Goal: Download file/media

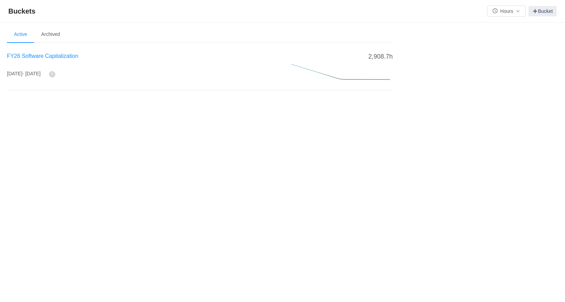
click at [57, 56] on span "FY26 Software Capitalization" at bounding box center [42, 56] width 71 height 6
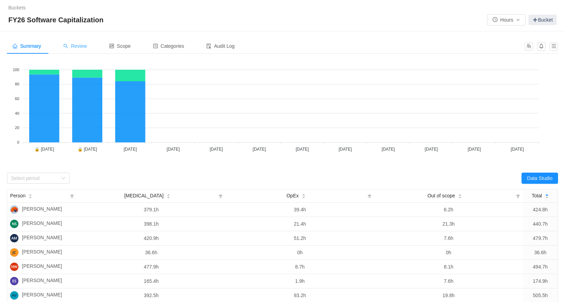
click at [86, 45] on span "Review" at bounding box center [75, 46] width 24 height 6
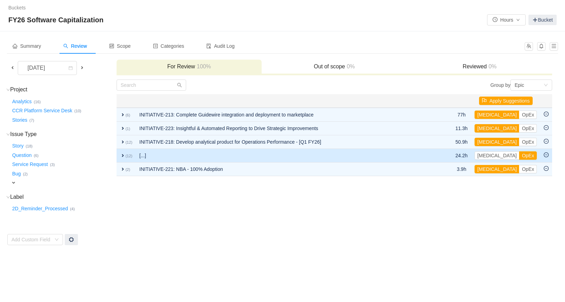
click at [123, 156] on span "expand" at bounding box center [123, 155] width 6 height 6
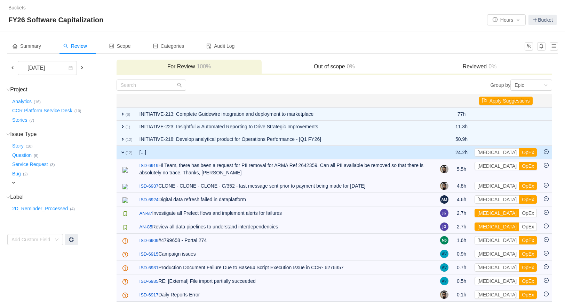
click at [14, 69] on span at bounding box center [13, 68] width 6 height 6
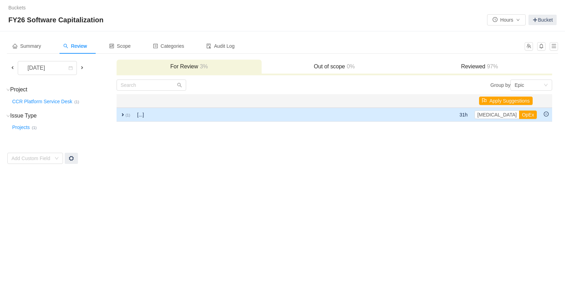
click at [123, 114] on span "expand" at bounding box center [123, 115] width 6 height 6
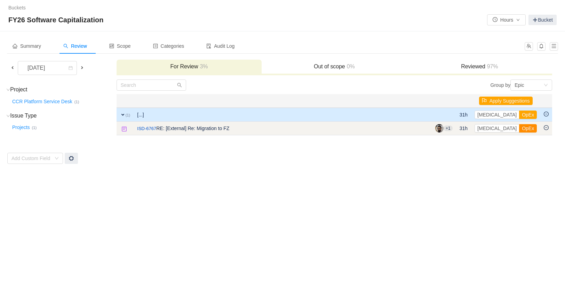
click at [519, 127] on button "OpEx" at bounding box center [528, 128] width 18 height 8
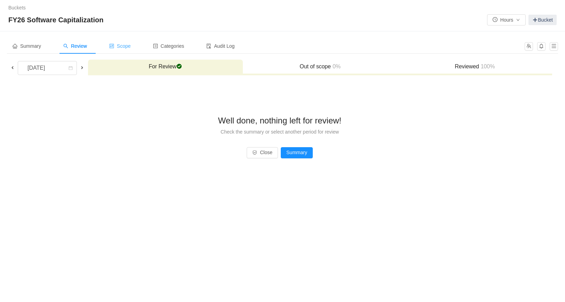
click at [123, 45] on span "Scope" at bounding box center [120, 46] width 22 height 6
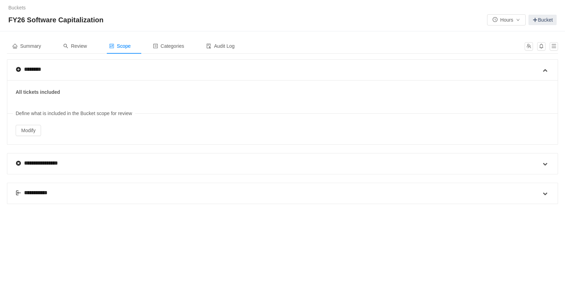
click at [39, 190] on div "**********" at bounding box center [35, 192] width 39 height 8
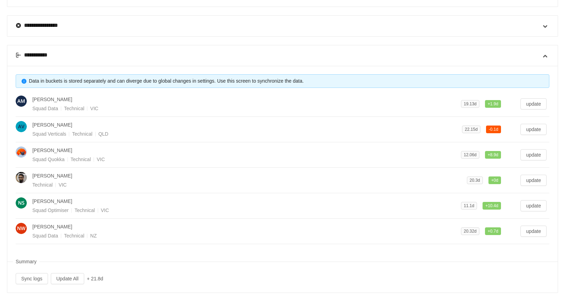
scroll to position [143, 0]
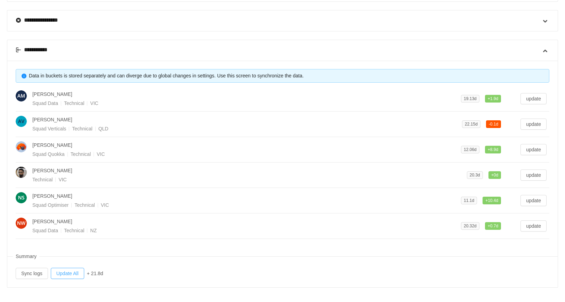
click at [64, 273] on button "Update All" at bounding box center [67, 272] width 33 height 11
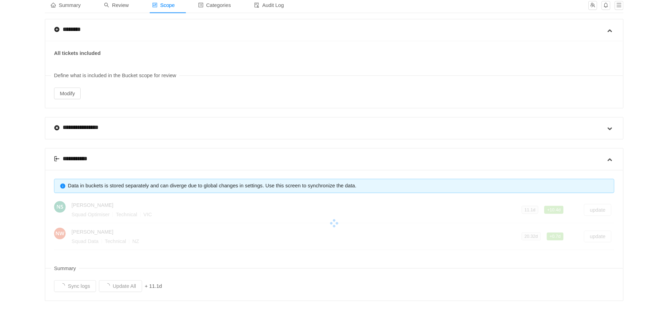
scroll to position [16, 0]
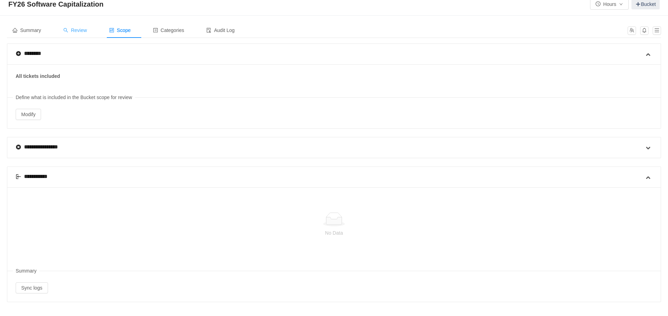
click at [79, 32] on span "Review" at bounding box center [75, 31] width 24 height 6
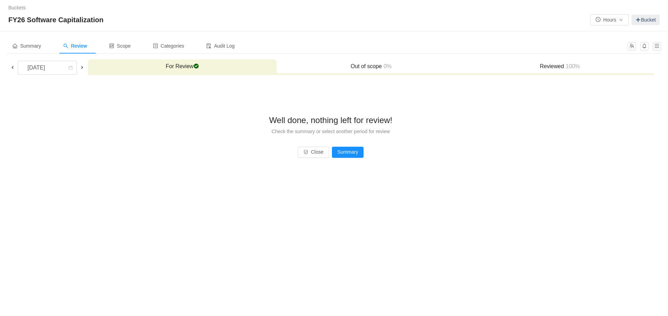
click at [10, 67] on span at bounding box center [13, 68] width 6 height 6
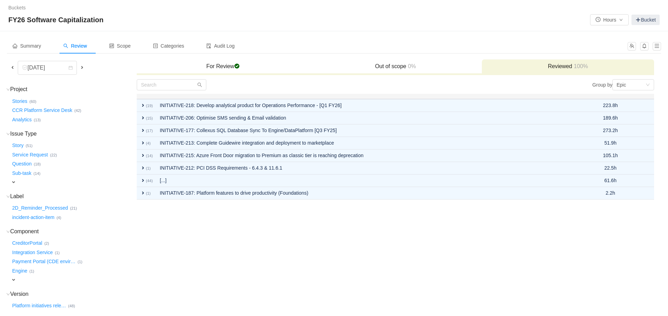
click at [80, 69] on span at bounding box center [82, 68] width 6 height 6
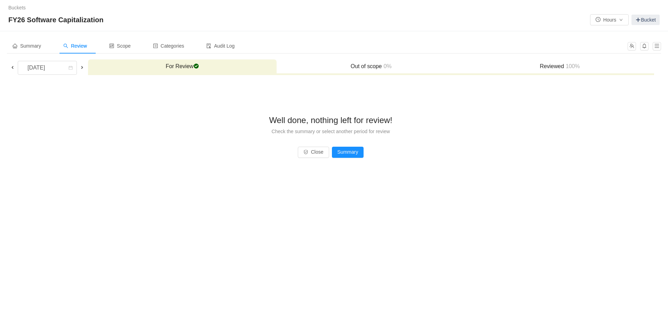
click at [14, 67] on span at bounding box center [13, 68] width 6 height 6
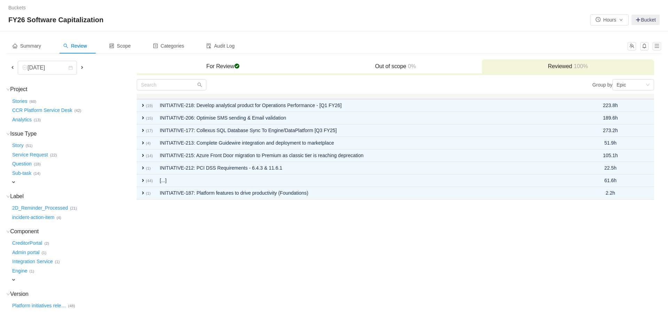
click at [14, 67] on span at bounding box center [13, 68] width 6 height 6
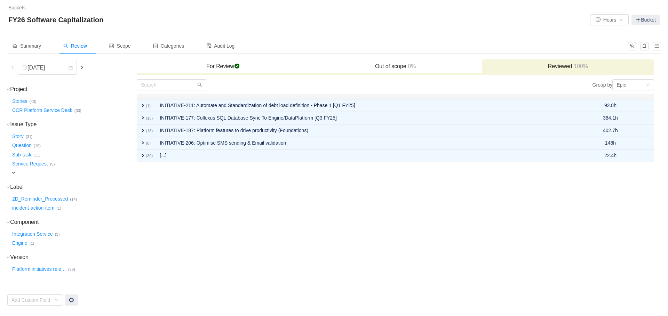
click at [14, 67] on span at bounding box center [13, 68] width 6 height 6
click at [213, 69] on h3 "For Review checked" at bounding box center [223, 66] width 166 height 7
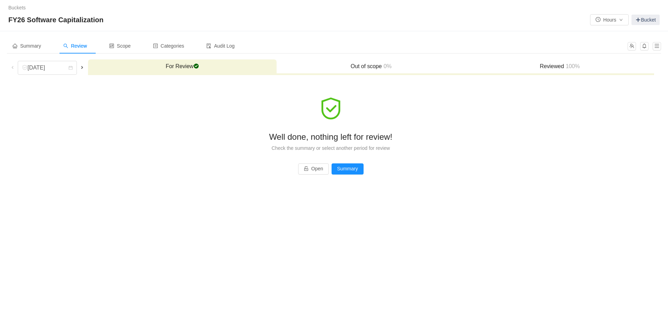
click at [84, 66] on span at bounding box center [82, 68] width 6 height 6
click at [83, 68] on span at bounding box center [82, 68] width 6 height 6
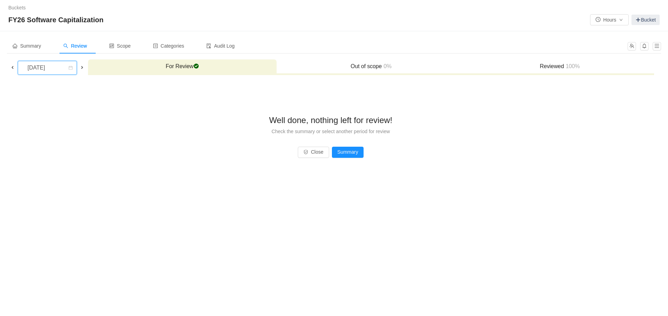
click at [73, 68] on icon "icon: calendar" at bounding box center [71, 68] width 4 height 4
click at [129, 84] on div "Well done, nothing left for review! Check the summary or select another period …" at bounding box center [330, 126] width 647 height 95
click at [355, 150] on button "Summary" at bounding box center [348, 152] width 32 height 11
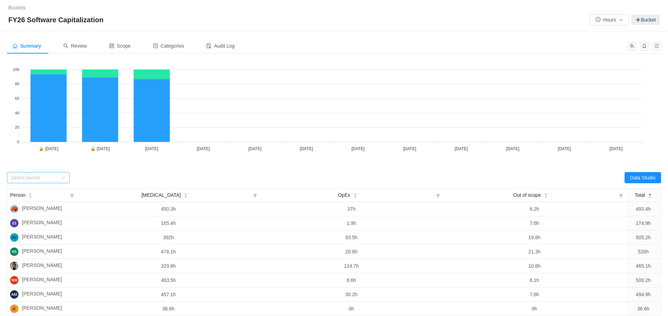
click at [66, 175] on div "Select period" at bounding box center [38, 177] width 63 height 11
click at [38, 206] on li "[DATE]" at bounding box center [38, 204] width 63 height 11
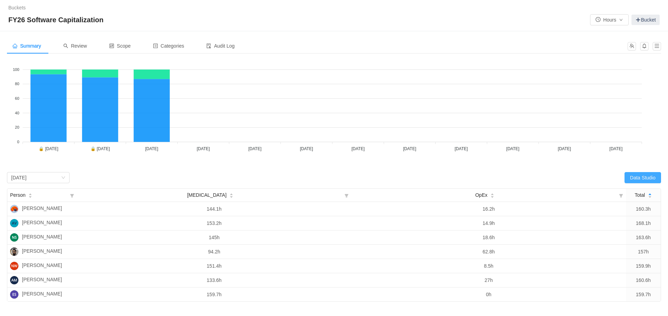
click at [565, 179] on button "Data Studio" at bounding box center [643, 177] width 37 height 11
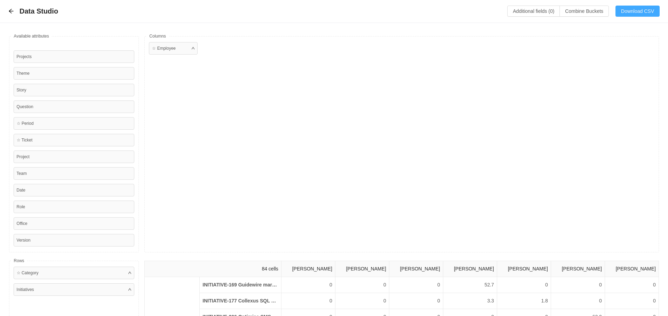
click at [565, 11] on button "Download CSV" at bounding box center [638, 11] width 44 height 11
click at [159, 42] on div "☆ Employee" at bounding box center [173, 48] width 49 height 13
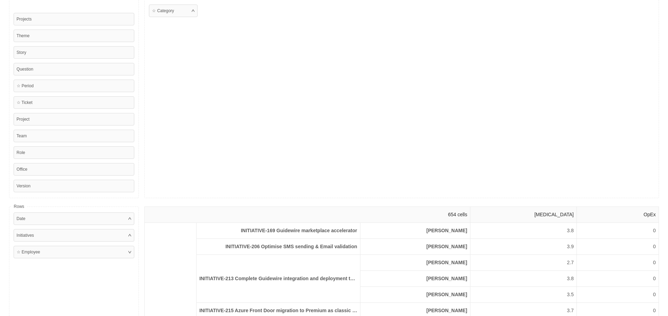
scroll to position [0, 0]
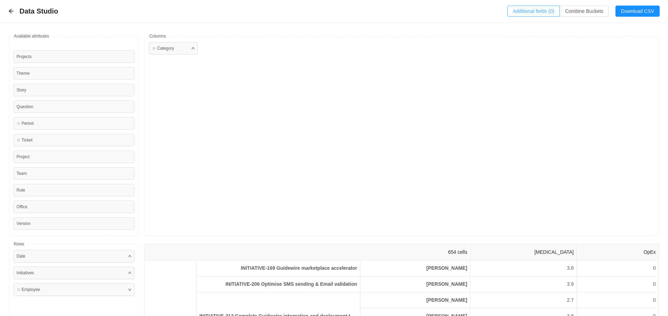
click at [525, 15] on button "Additional fields (0)" at bounding box center [534, 11] width 53 height 11
click at [479, 37] on div "Select a field" at bounding box center [471, 42] width 116 height 10
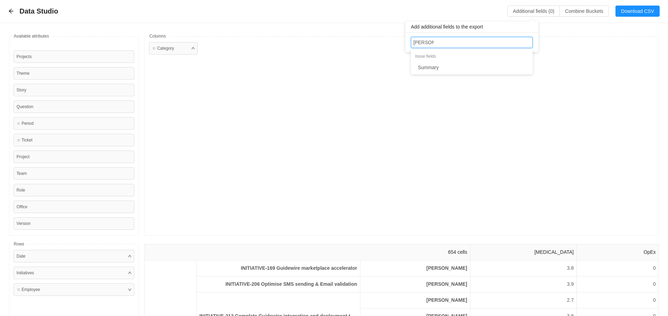
type input "summary"
click at [451, 63] on li "Summary" at bounding box center [472, 67] width 122 height 11
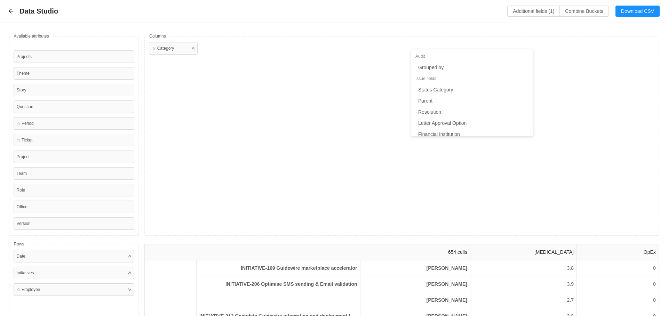
click at [565, 41] on div "☆ Category" at bounding box center [401, 136] width 515 height 200
click at [565, 11] on button "Download CSV" at bounding box center [638, 11] width 44 height 11
